Goal: Transaction & Acquisition: Book appointment/travel/reservation

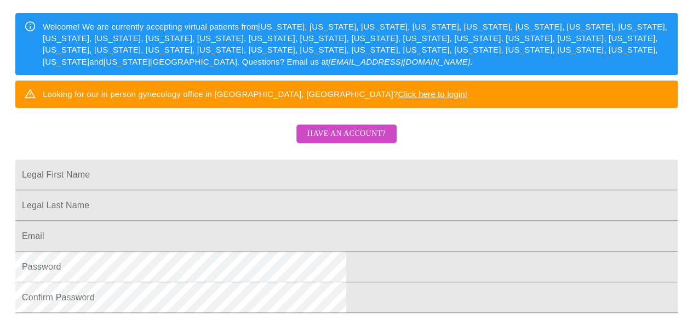
scroll to position [152, 0]
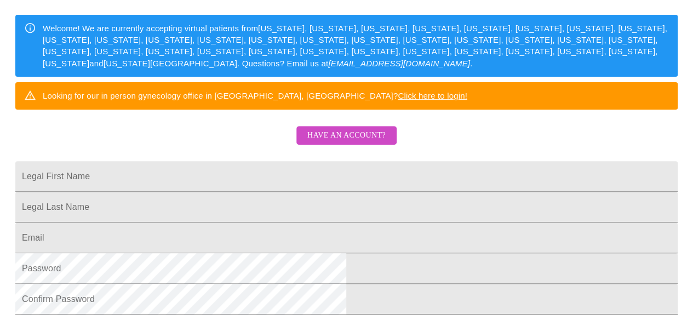
click at [357, 147] on link "Have an account?" at bounding box center [346, 142] width 106 height 9
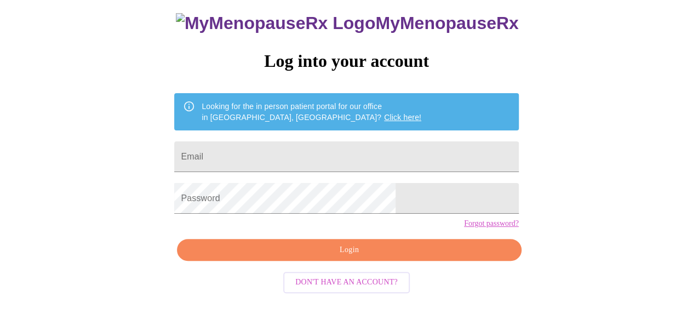
scroll to position [66, 0]
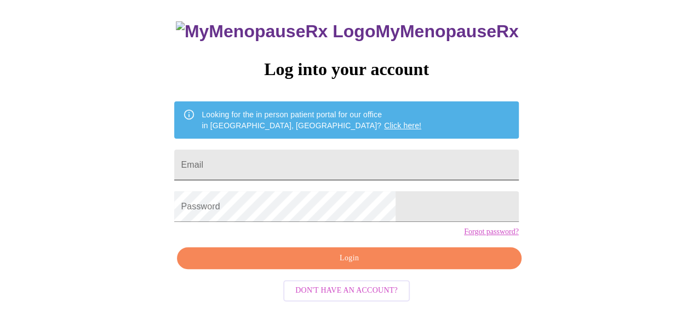
click at [327, 162] on input "Email" at bounding box center [346, 164] width 344 height 31
type input "[PERSON_NAME][EMAIL_ADDRESS][DOMAIN_NAME]"
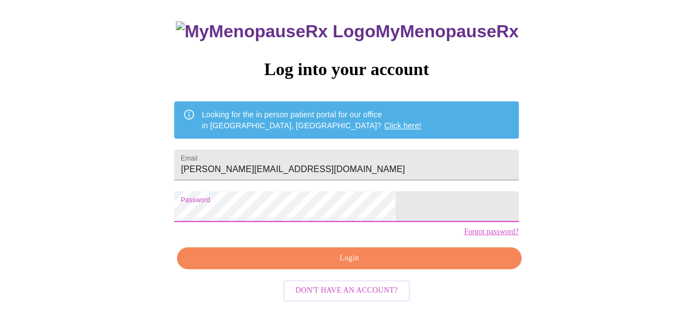
click at [325, 265] on span "Login" at bounding box center [348, 258] width 319 height 14
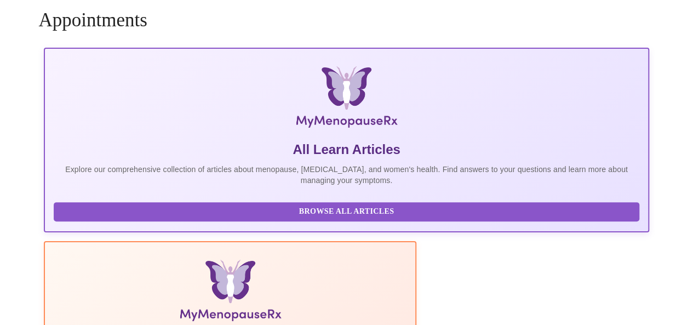
scroll to position [65, 0]
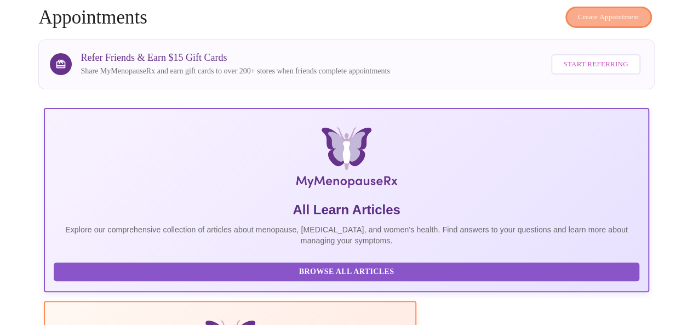
click at [592, 19] on button "Create Appointment" at bounding box center [608, 17] width 87 height 21
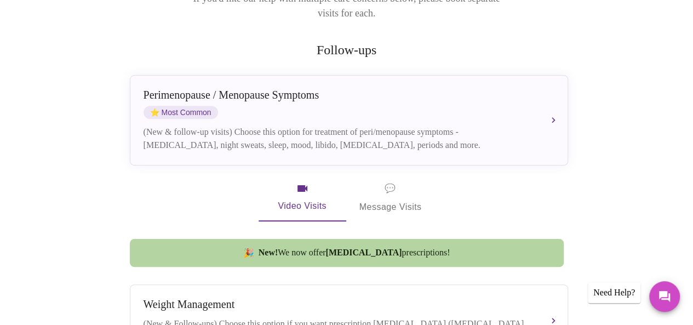
scroll to position [197, 0]
click at [398, 191] on span "💬 Message Visits" at bounding box center [390, 198] width 62 height 34
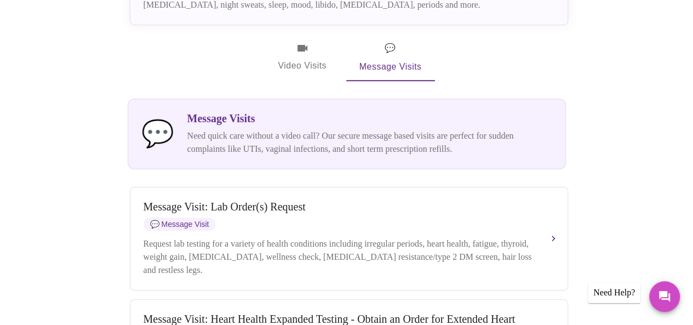
scroll to position [338, 0]
click at [309, 46] on span "Video Visits" at bounding box center [302, 57] width 61 height 32
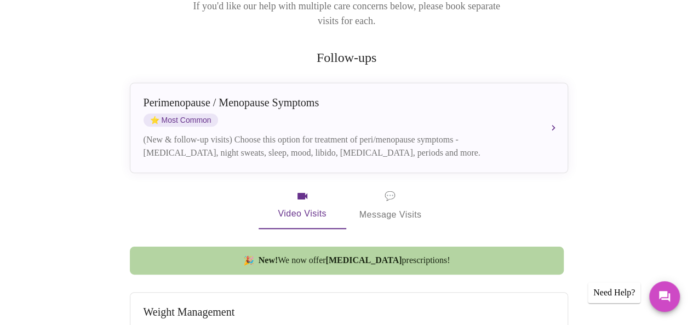
scroll to position [189, 0]
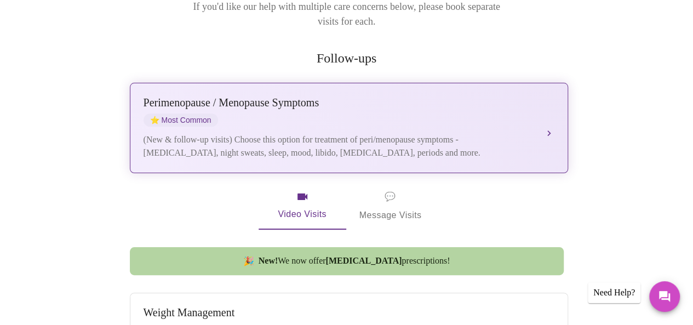
click at [396, 106] on div "[MEDICAL_DATA] / Menopause Symptoms ⭐ Most Common" at bounding box center [337, 111] width 389 height 30
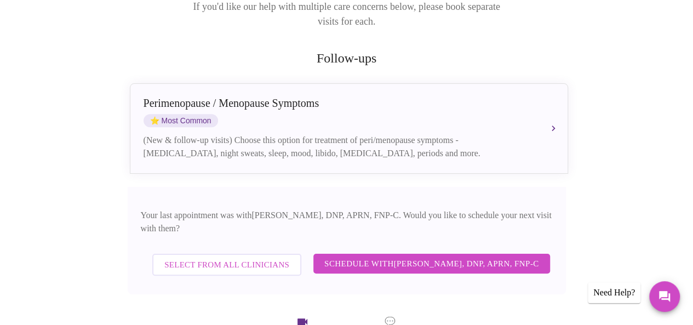
click at [387, 256] on span "Schedule with [PERSON_NAME], DNP, APRN, FNP-C" at bounding box center [431, 263] width 215 height 14
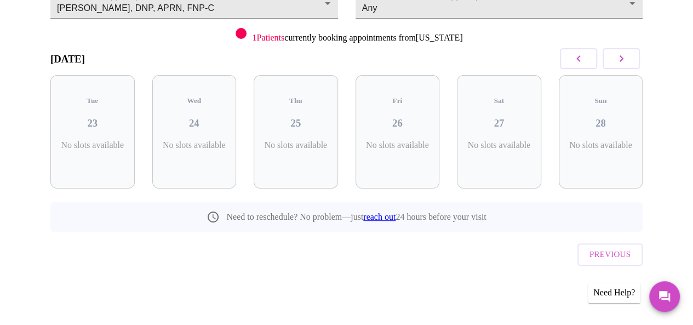
scroll to position [120, 0]
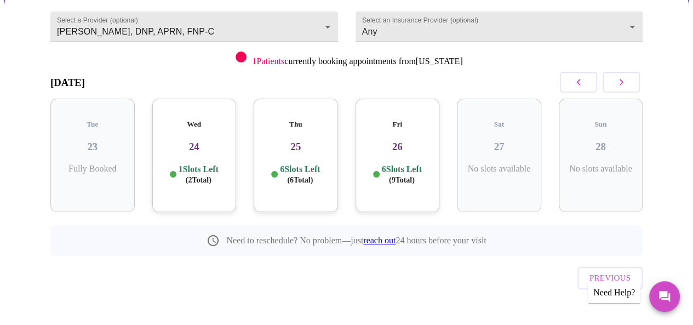
click at [426, 164] on div "6 Slots Left ( 9 Total)" at bounding box center [397, 174] width 67 height 21
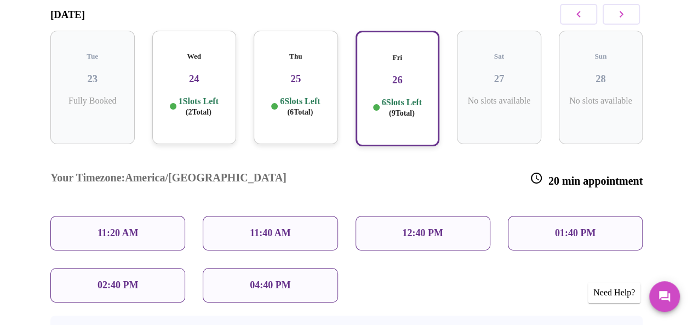
scroll to position [185, 0]
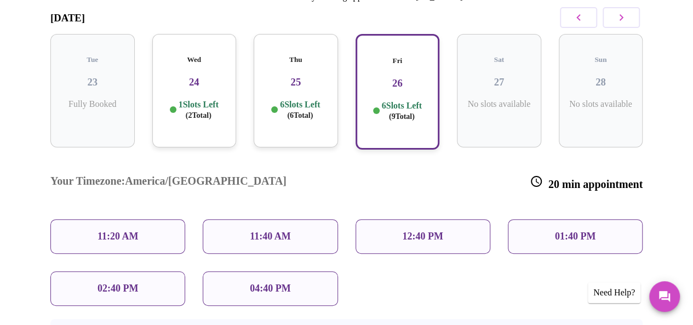
click at [157, 271] on div "02:40 PM" at bounding box center [117, 288] width 135 height 34
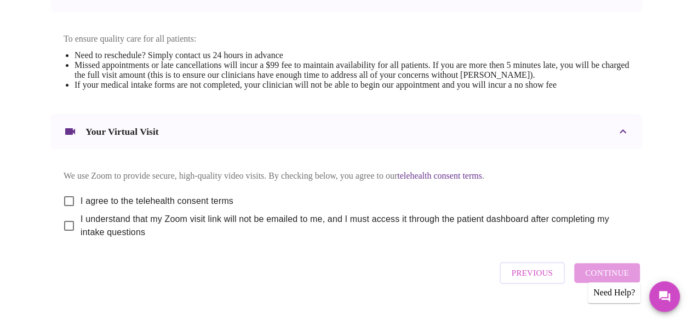
scroll to position [348, 0]
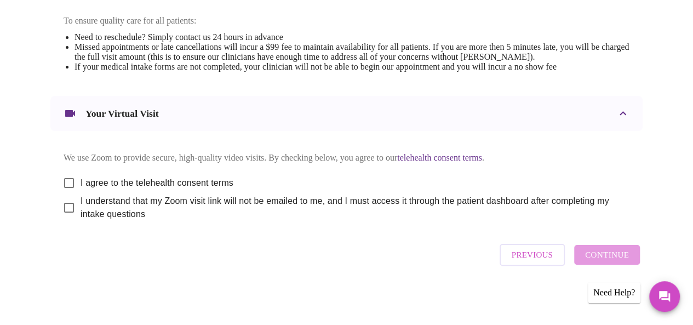
click at [69, 178] on input "I agree to the telehealth consent terms" at bounding box center [68, 182] width 23 height 23
checkbox input "true"
click at [66, 206] on input "I understand that my Zoom visit link will not be emailed to me, and I must acce…" at bounding box center [68, 207] width 23 height 23
click at [604, 256] on div "Previous Continue" at bounding box center [570, 254] width 146 height 33
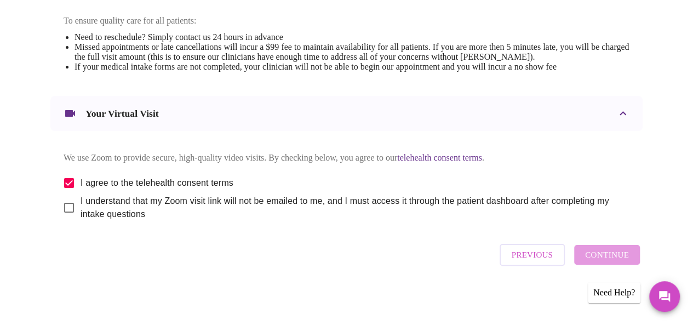
click at [71, 207] on input "I understand that my Zoom visit link will not be emailed to me, and I must acce…" at bounding box center [68, 207] width 23 height 23
click at [65, 207] on input "I understand that my Zoom visit link will not be emailed to me, and I must acce…" at bounding box center [68, 207] width 23 height 23
checkbox input "true"
click at [625, 257] on span "Continue" at bounding box center [607, 254] width 44 height 14
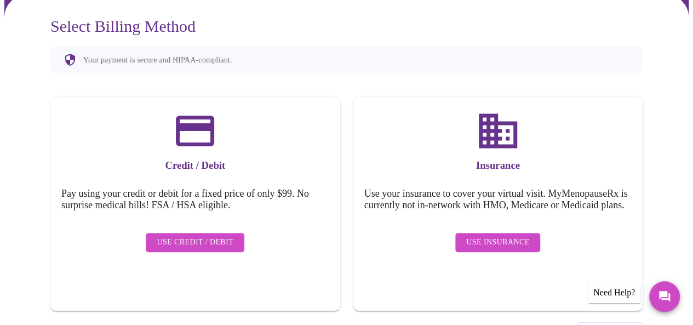
scroll to position [109, 0]
click at [212, 237] on span "Use Credit / Debit" at bounding box center [195, 243] width 77 height 14
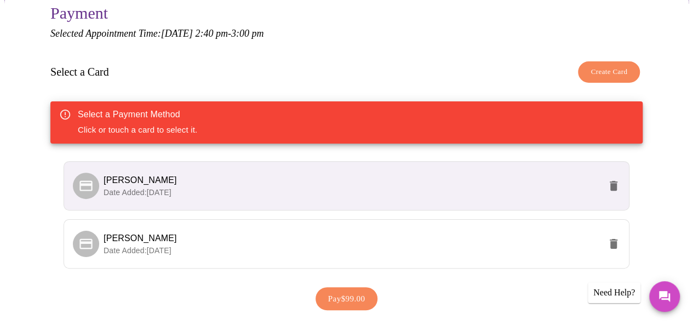
scroll to position [123, 0]
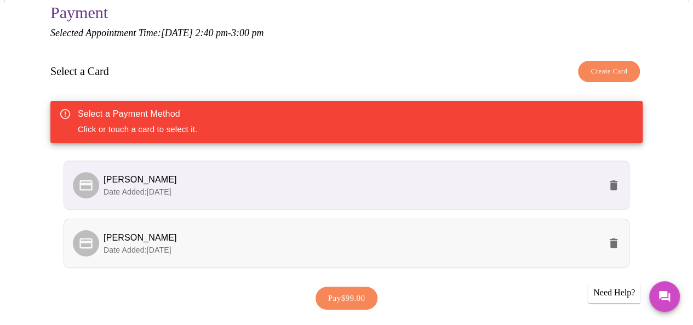
click at [293, 252] on li "[PERSON_NAME] Date Added: [DATE]" at bounding box center [347, 242] width 566 height 49
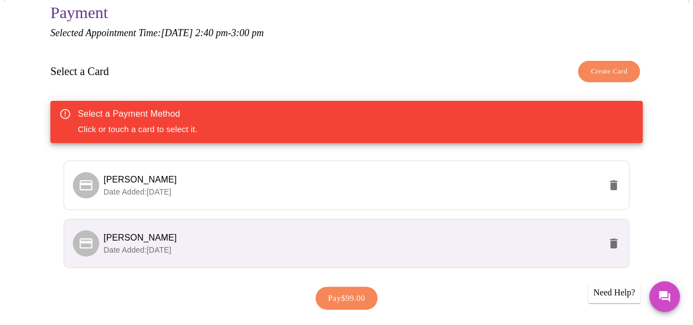
click at [342, 292] on span "Pay $99.00" at bounding box center [346, 298] width 37 height 14
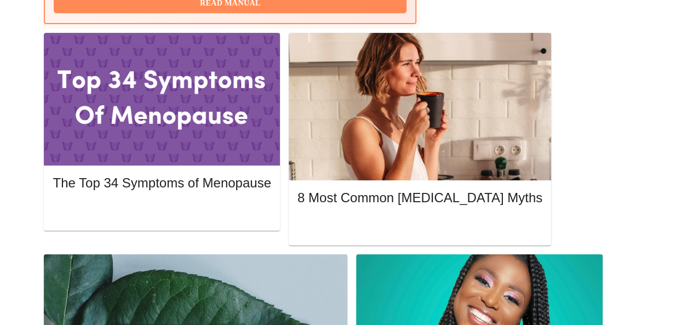
scroll to position [516, 0]
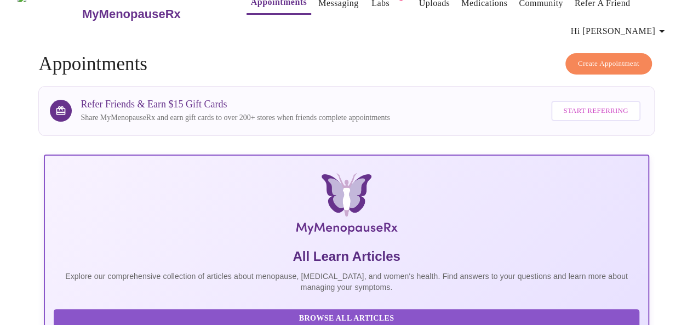
scroll to position [0, 0]
